Goal: Check status

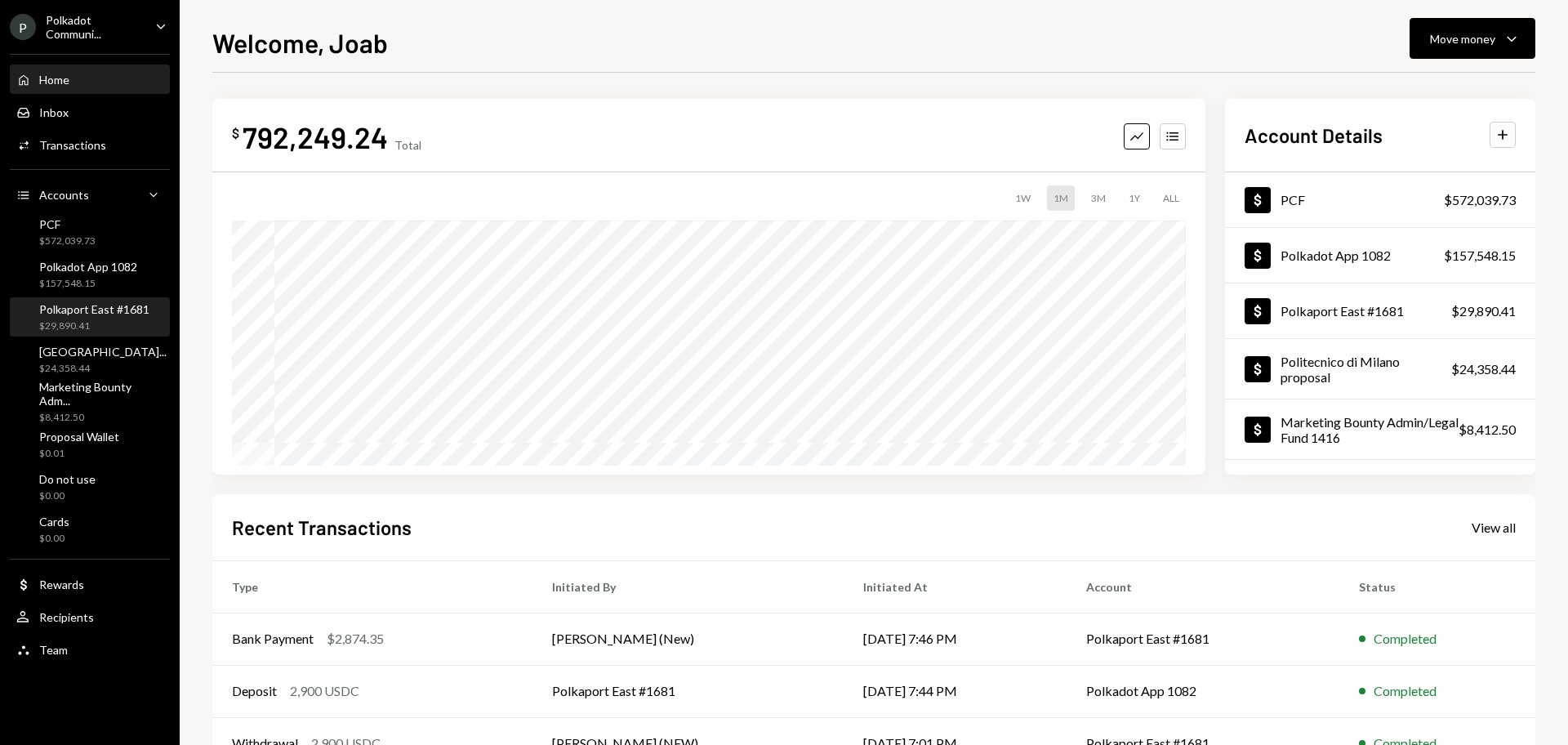
click at [86, 329] on div "$29,890.41" at bounding box center [94, 326] width 110 height 14
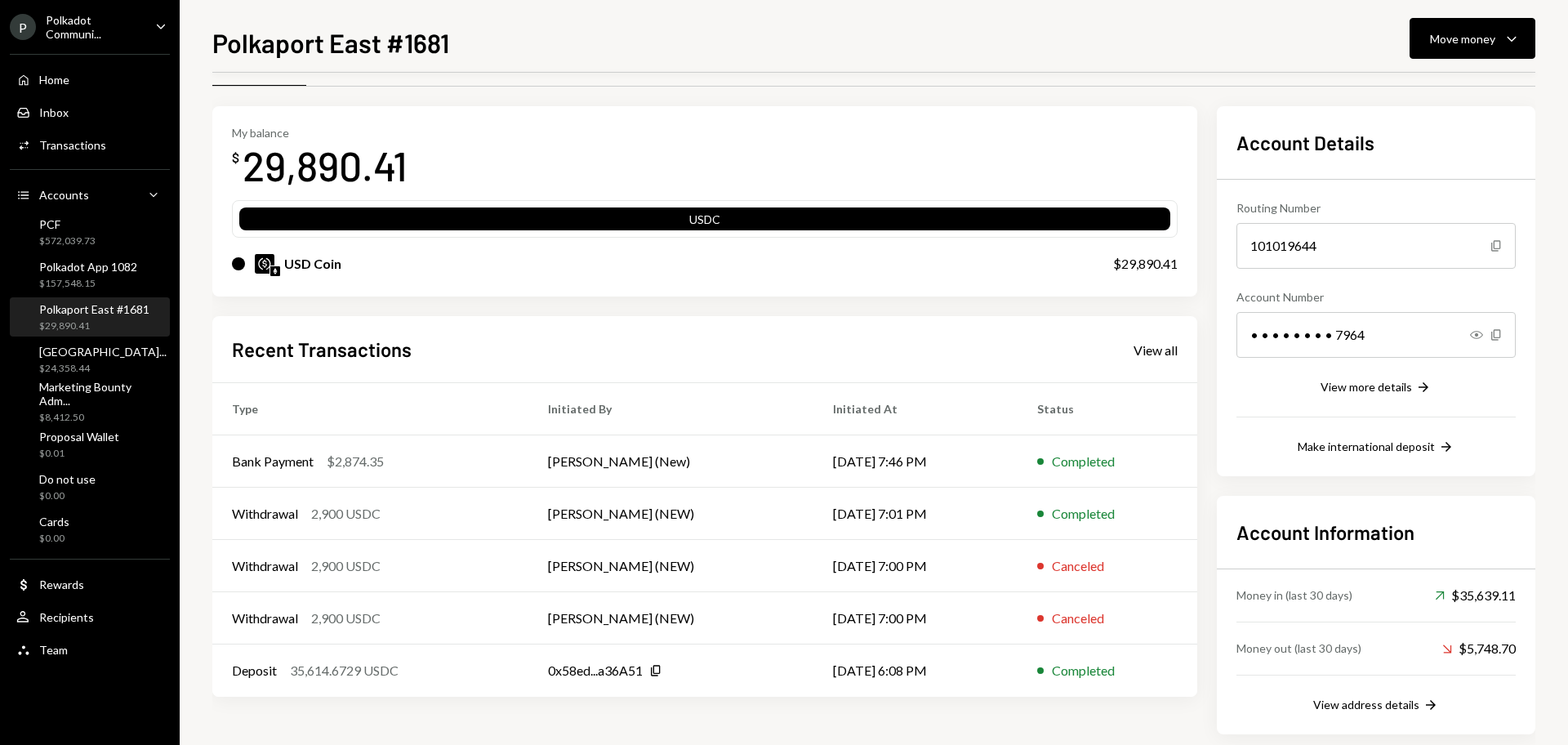
scroll to position [66, 0]
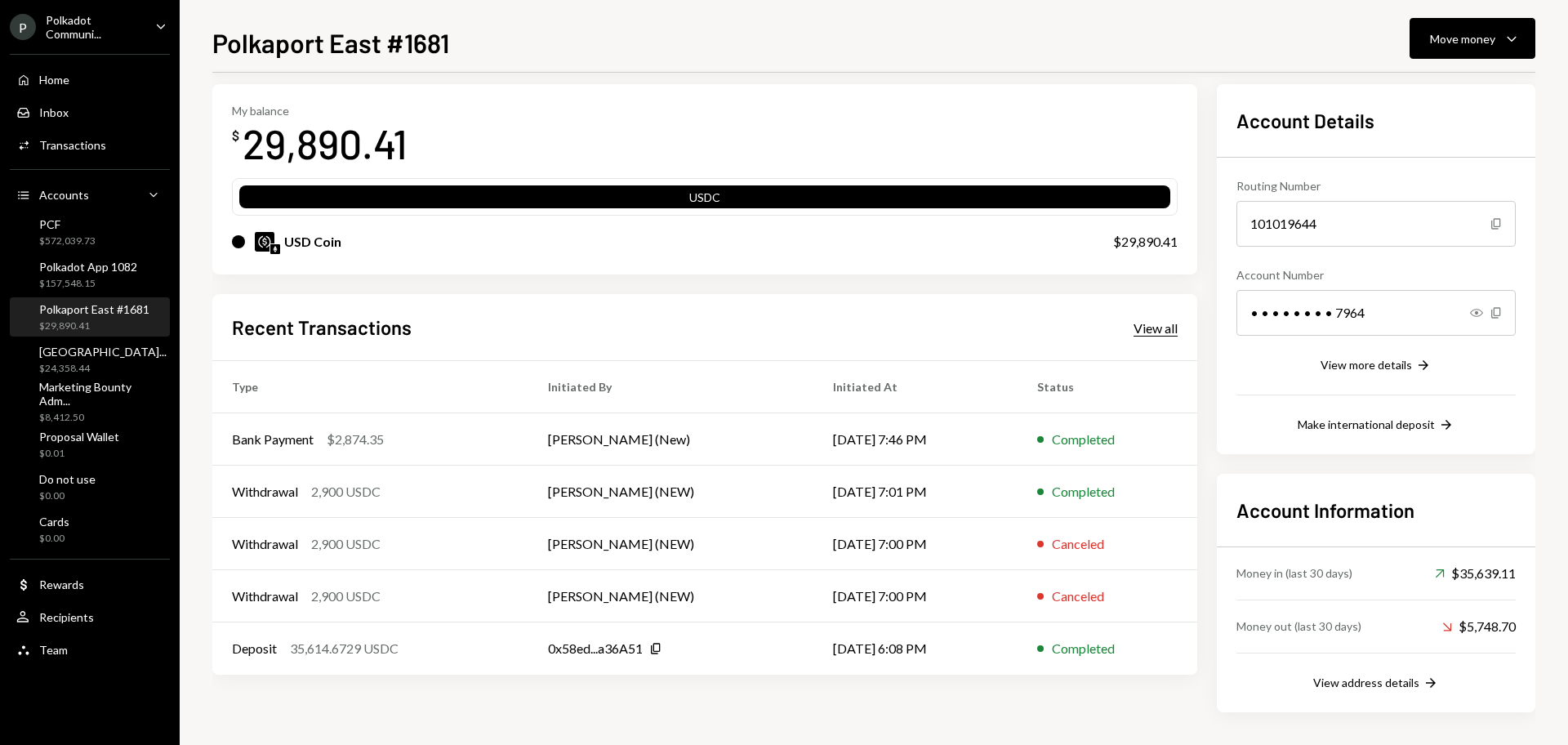
click at [1147, 330] on div "View all" at bounding box center [1156, 328] width 44 height 16
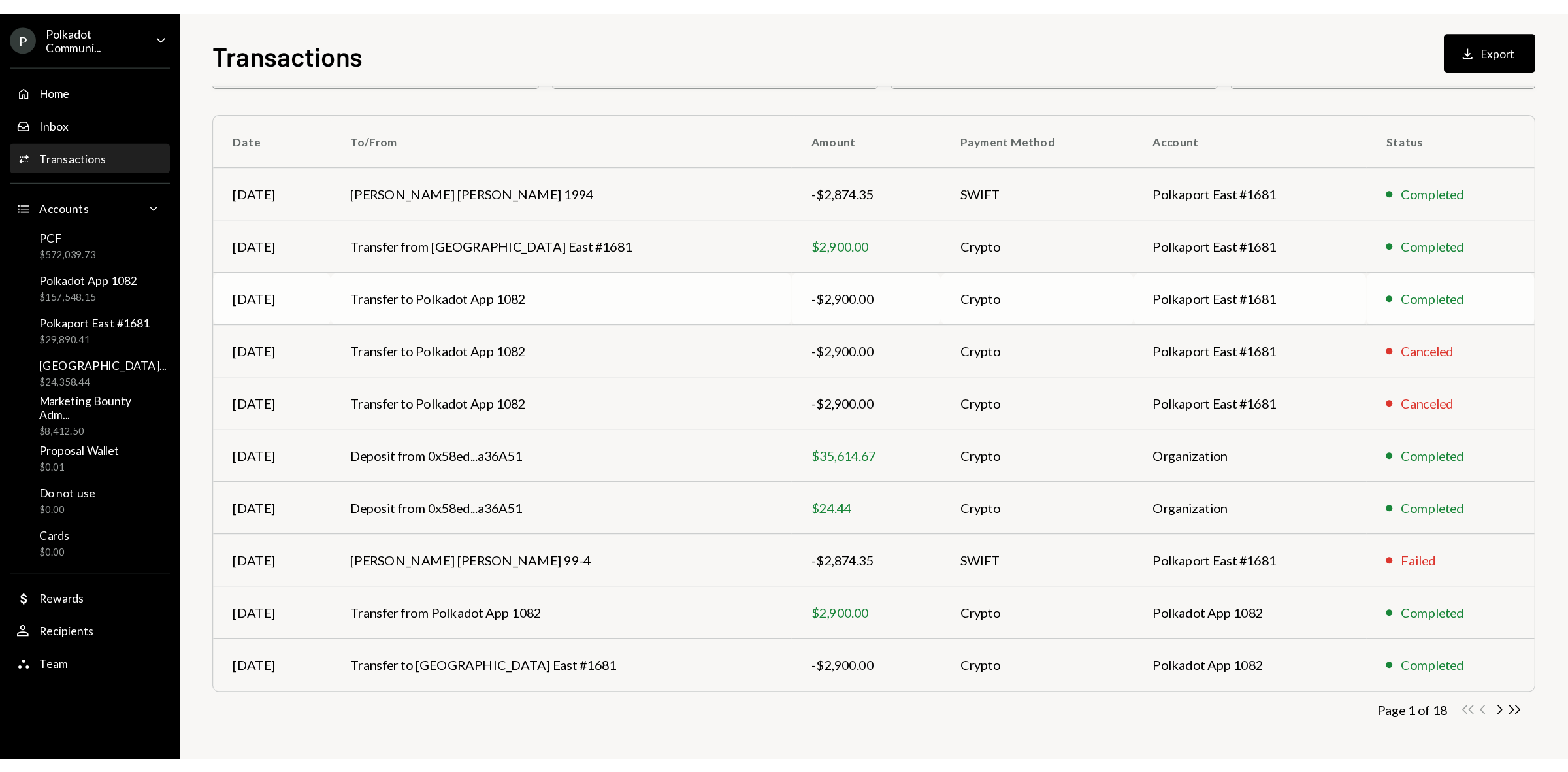
scroll to position [86, 0]
